Goal: Navigation & Orientation: Find specific page/section

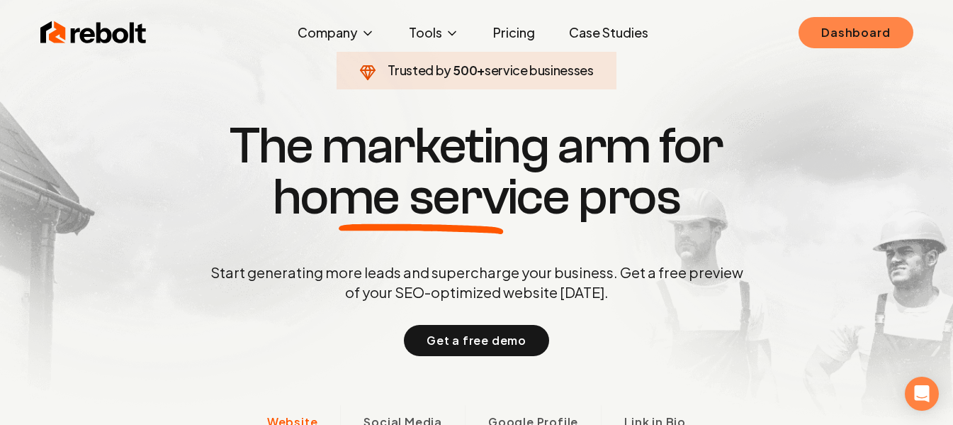
click at [841, 41] on link "Dashboard" at bounding box center [856, 32] width 114 height 31
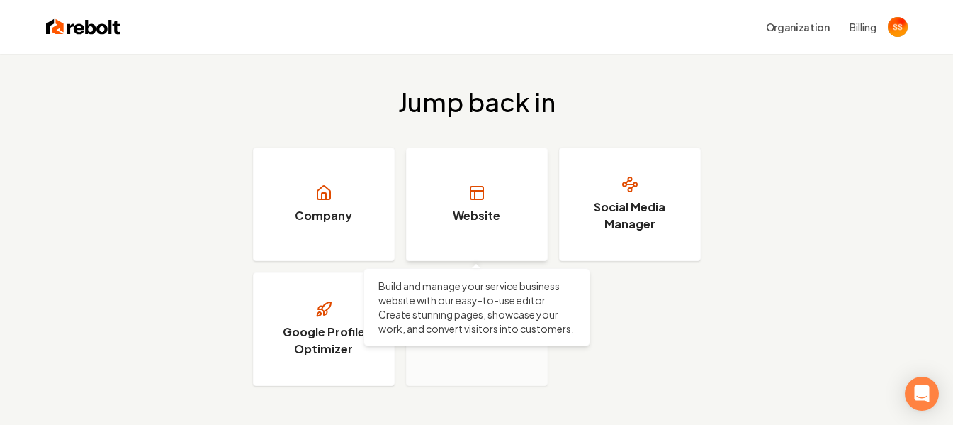
click at [486, 199] on link "Website" at bounding box center [477, 203] width 142 height 113
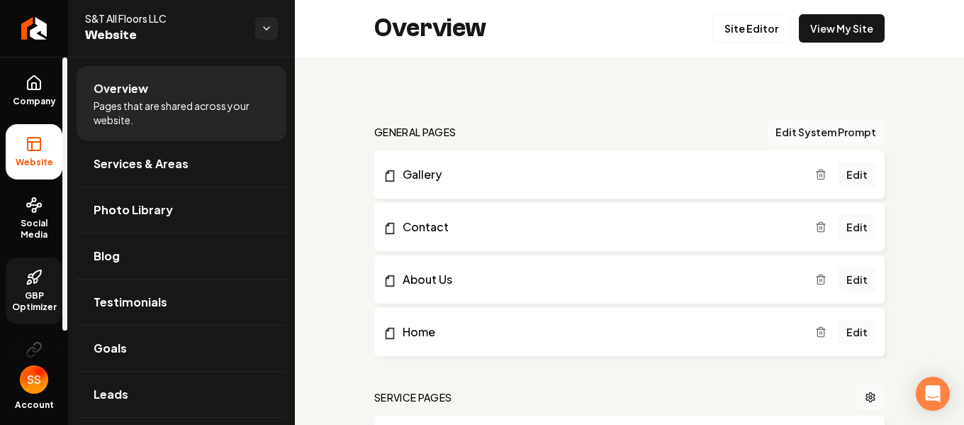
click at [32, 291] on span "GBP Optimizer" at bounding box center [34, 301] width 57 height 23
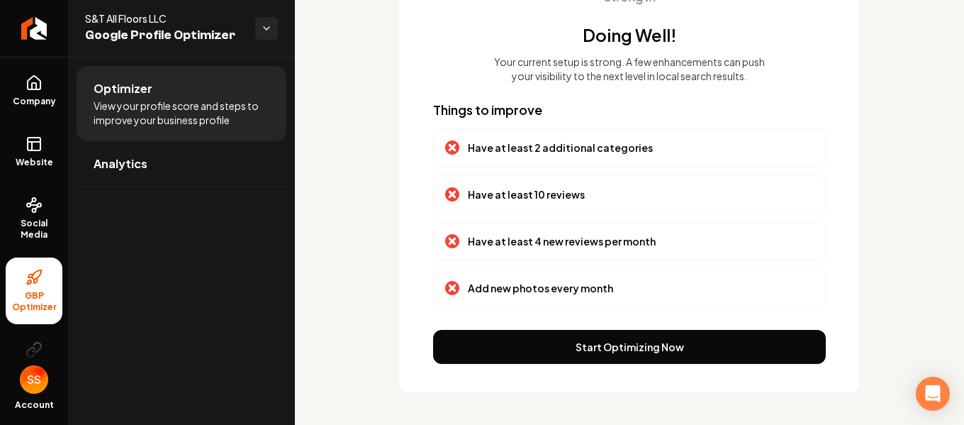
scroll to position [208, 0]
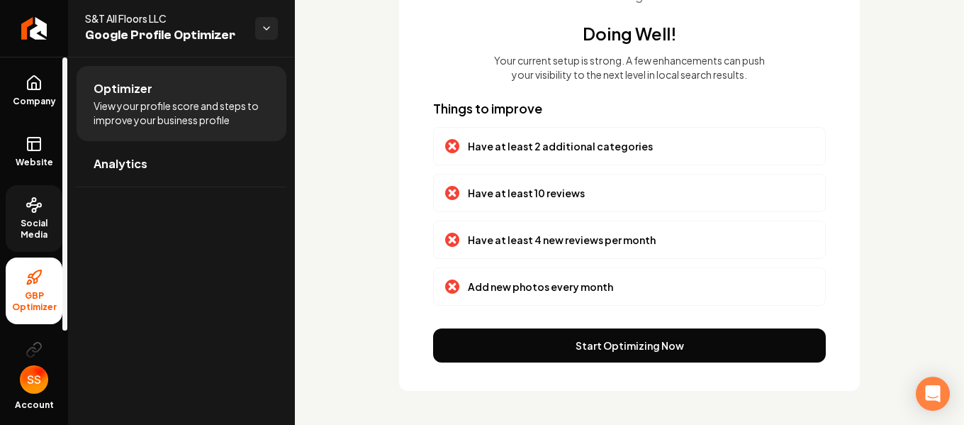
click at [38, 218] on span "Social Media" at bounding box center [34, 229] width 57 height 23
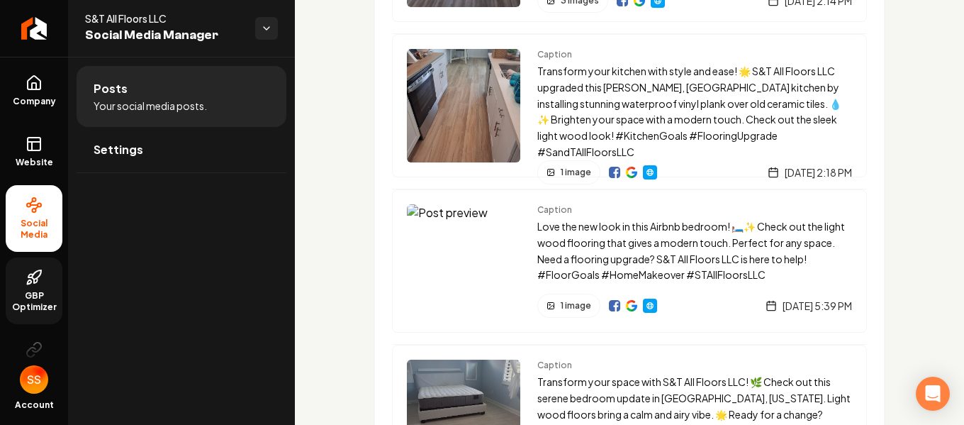
scroll to position [256, 0]
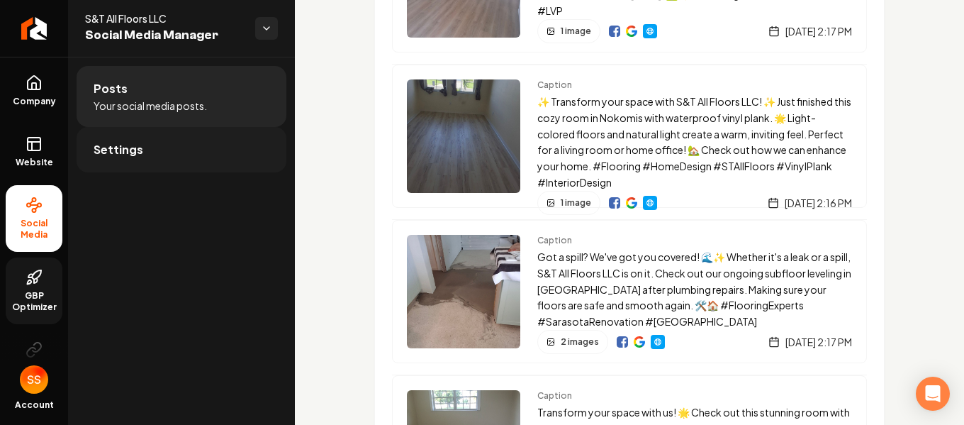
click at [140, 147] on span "Settings" at bounding box center [119, 149] width 50 height 17
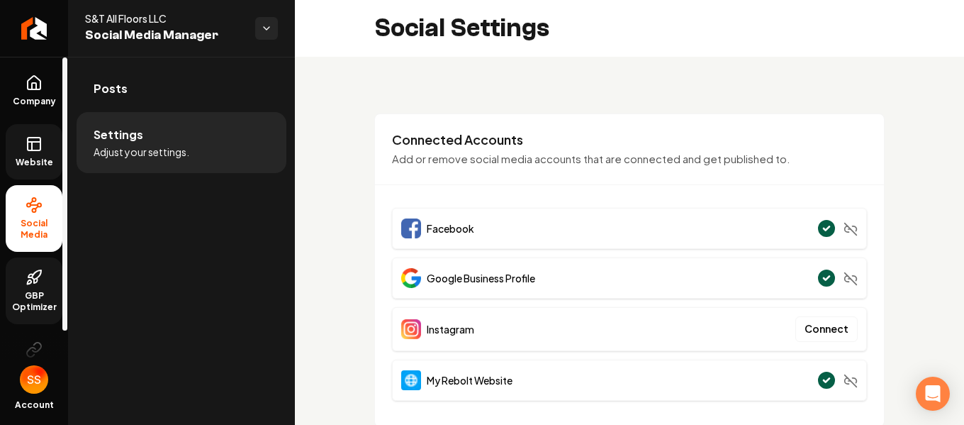
click at [26, 157] on span "Website" at bounding box center [34, 162] width 49 height 11
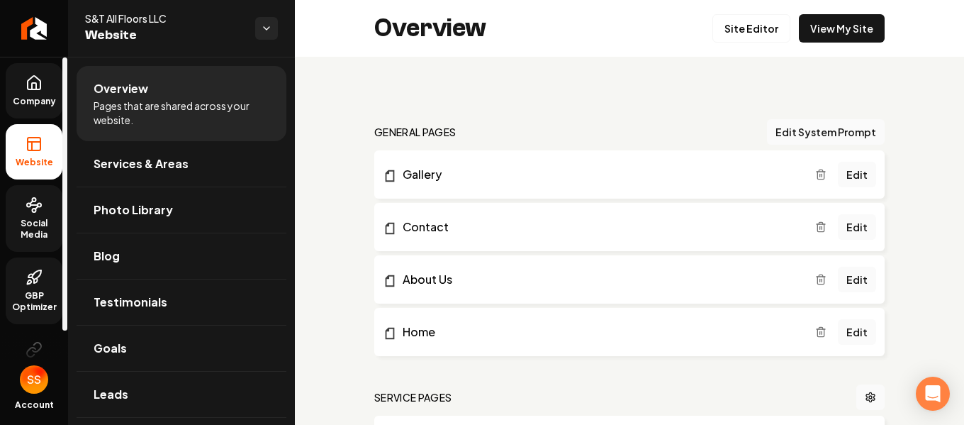
click at [25, 92] on link "Company" at bounding box center [34, 90] width 57 height 55
